Goal: Navigation & Orientation: Find specific page/section

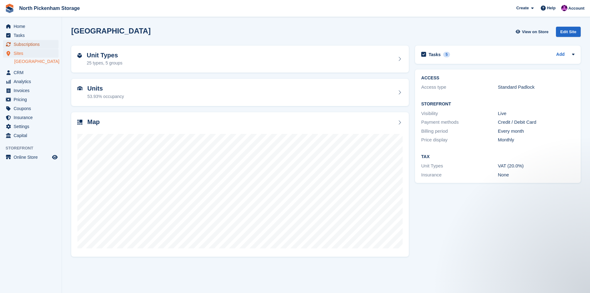
click at [39, 43] on span "Subscriptions" at bounding box center [32, 44] width 37 height 9
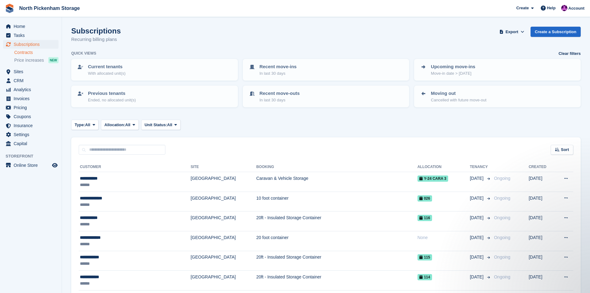
click at [20, 51] on link "Contracts" at bounding box center [36, 53] width 44 height 6
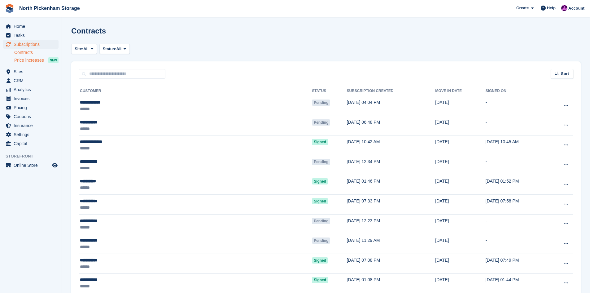
click at [25, 61] on span "Price increases" at bounding box center [29, 60] width 30 height 6
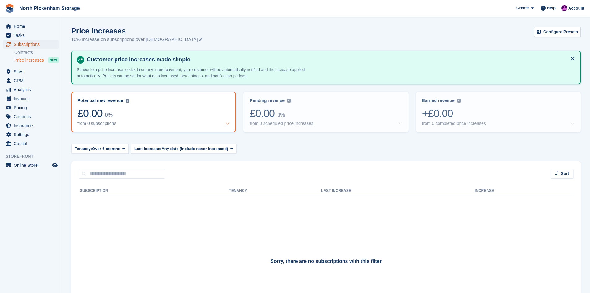
click at [25, 45] on span "Subscriptions" at bounding box center [32, 44] width 37 height 9
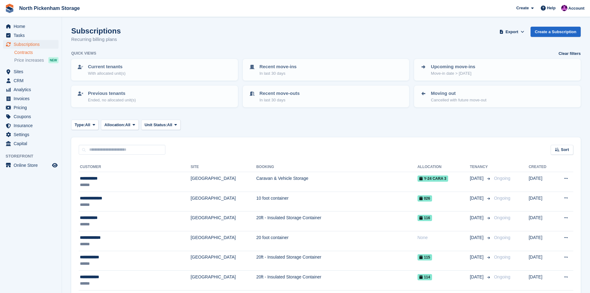
click at [24, 51] on link "Contracts" at bounding box center [36, 53] width 44 height 6
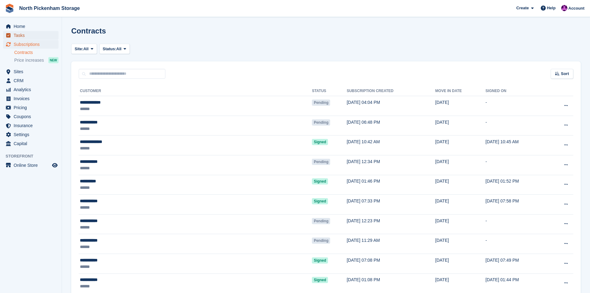
click at [22, 33] on span "Tasks" at bounding box center [32, 35] width 37 height 9
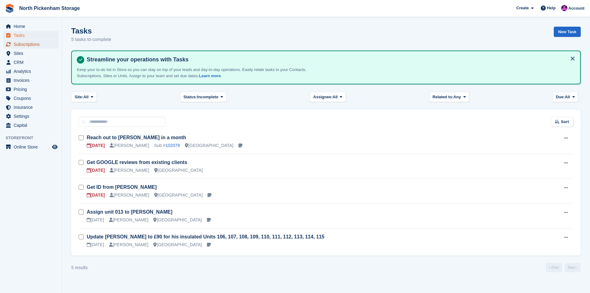
click at [21, 43] on span "Subscriptions" at bounding box center [32, 44] width 37 height 9
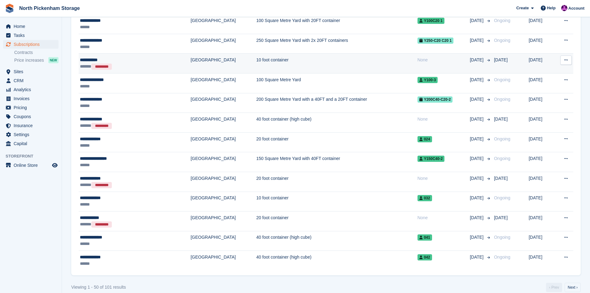
scroll to position [832, 0]
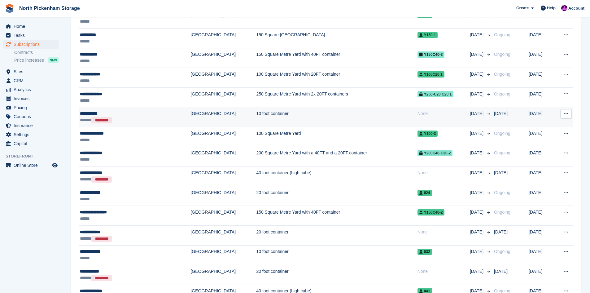
click at [206, 119] on td "[GEOGRAPHIC_DATA]" at bounding box center [223, 117] width 66 height 20
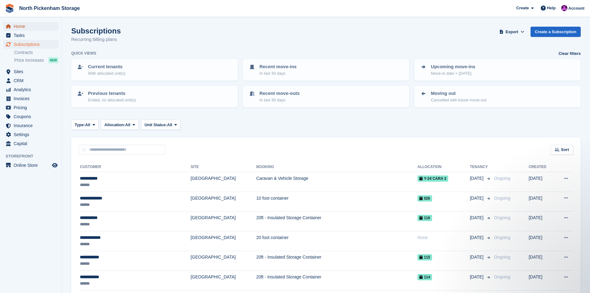
click at [21, 26] on span "Home" at bounding box center [32, 26] width 37 height 9
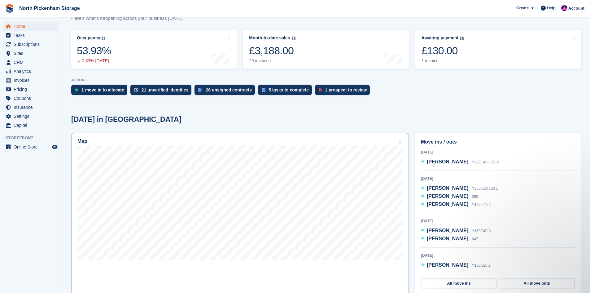
scroll to position [139, 0]
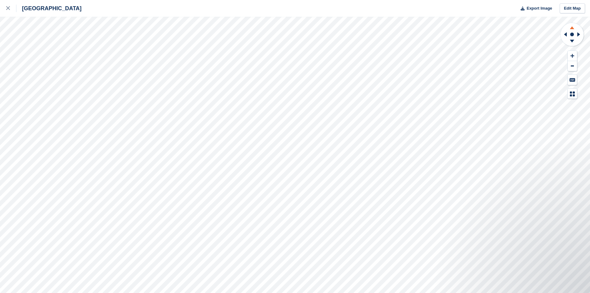
click at [571, 28] on icon at bounding box center [572, 27] width 4 height 3
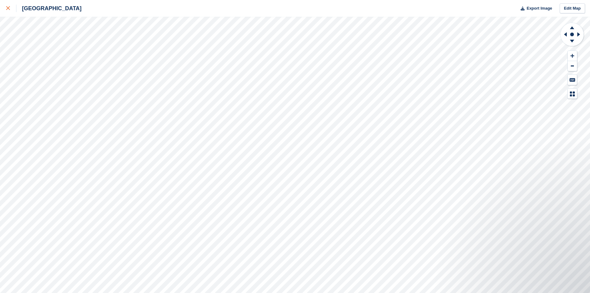
click at [7, 8] on icon at bounding box center [8, 8] width 4 height 4
